Goal: Transaction & Acquisition: Book appointment/travel/reservation

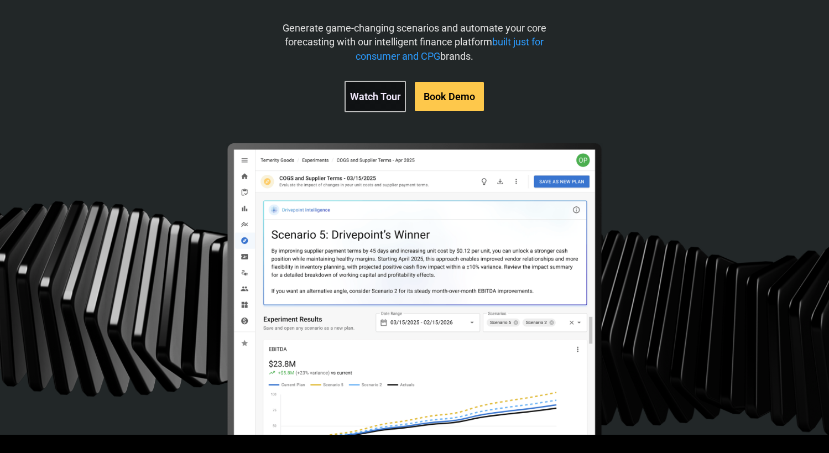
scroll to position [285, 0]
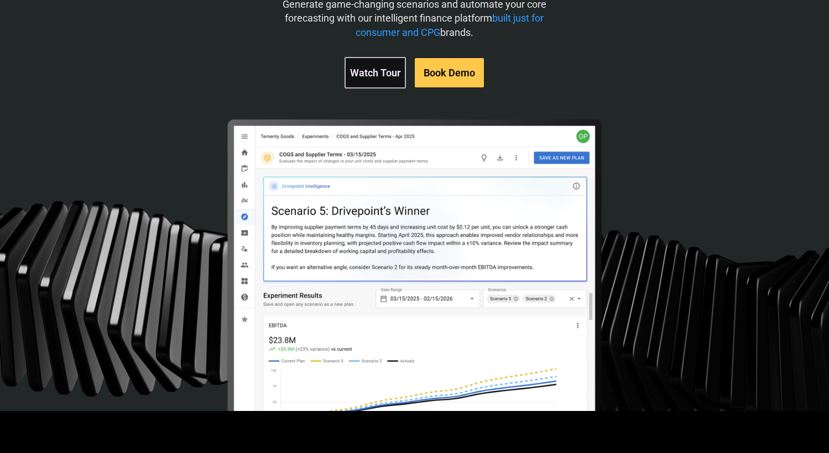
click at [372, 72] on link "Watch Tour" at bounding box center [375, 73] width 61 height 32
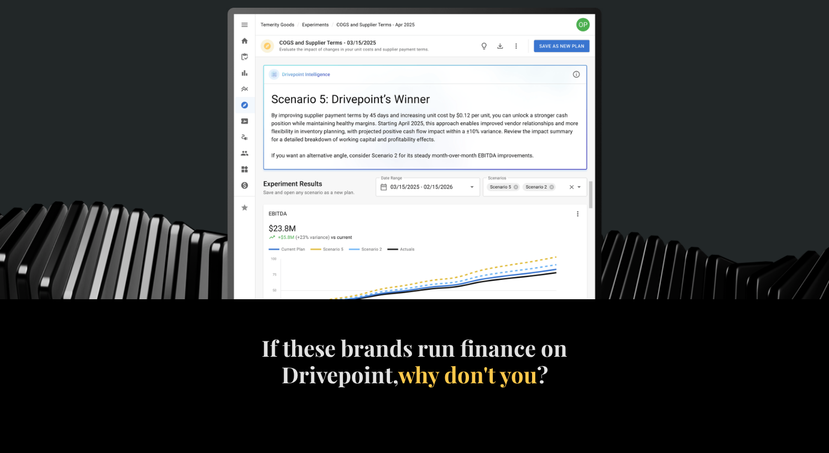
scroll to position [430, 0]
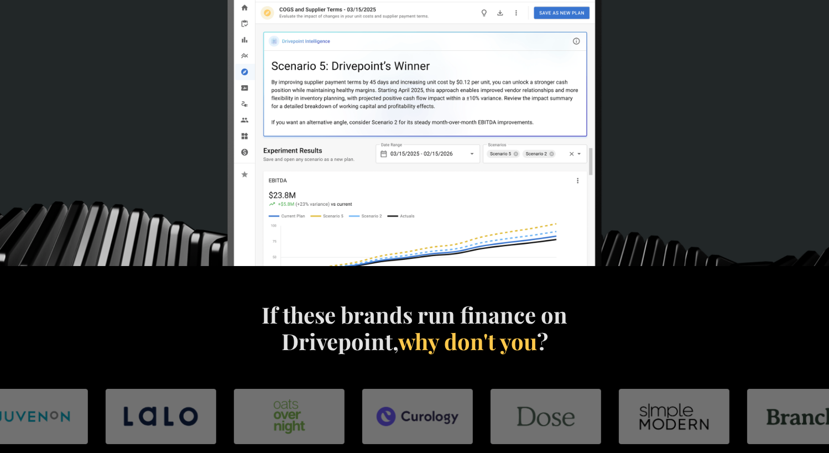
click at [389, 174] on img at bounding box center [414, 163] width 377 height 377
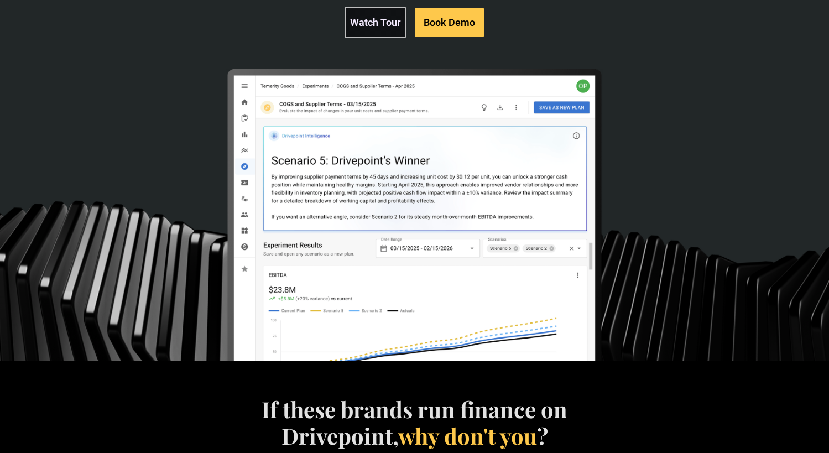
scroll to position [311, 0]
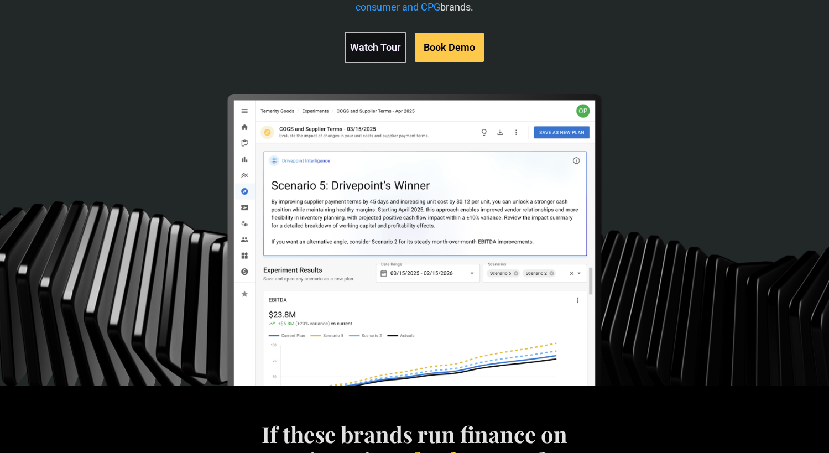
click at [454, 164] on img at bounding box center [414, 282] width 377 height 377
click at [371, 46] on link "Watch Tour" at bounding box center [375, 48] width 61 height 32
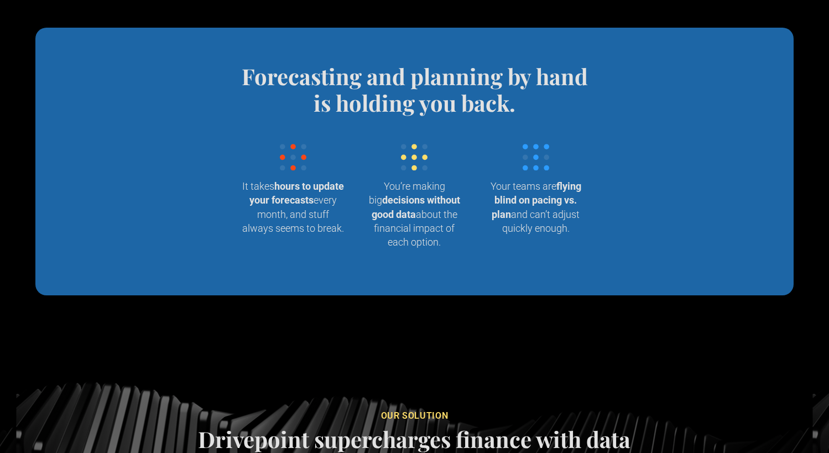
scroll to position [1161, 0]
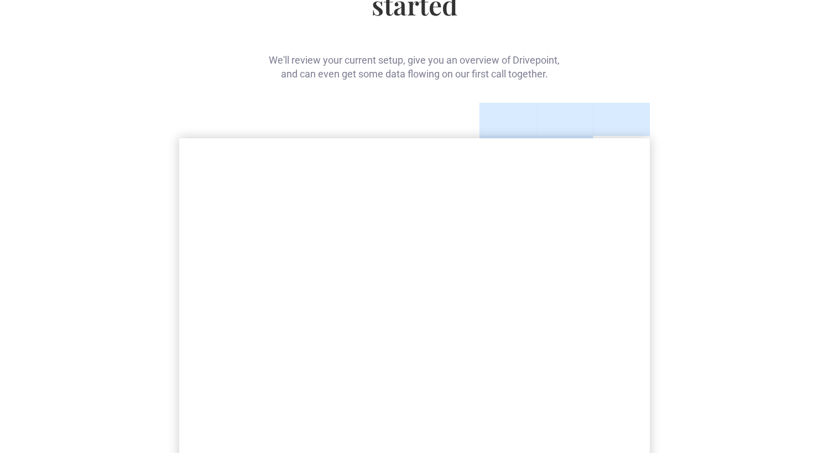
scroll to position [106, 0]
